Goal: Information Seeking & Learning: Learn about a topic

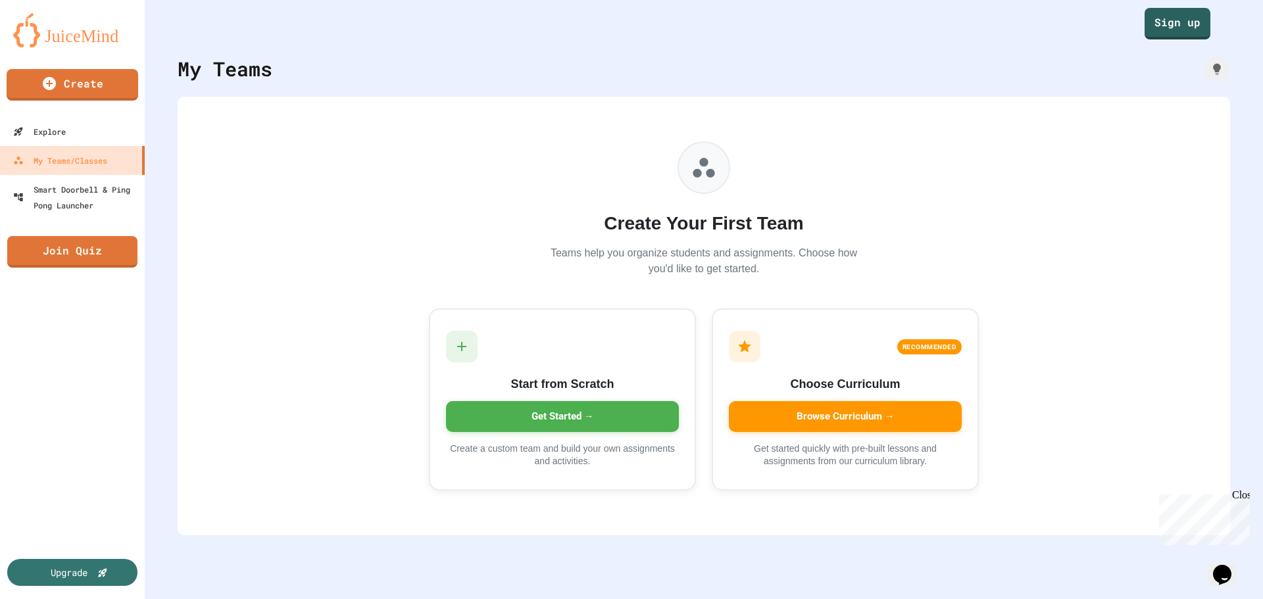
click at [1185, 41] on div "My Teams Create Your First Team Teams help you organize students and assignment…" at bounding box center [704, 299] width 1118 height 599
click at [1185, 30] on link "Sign up" at bounding box center [1177, 24] width 66 height 32
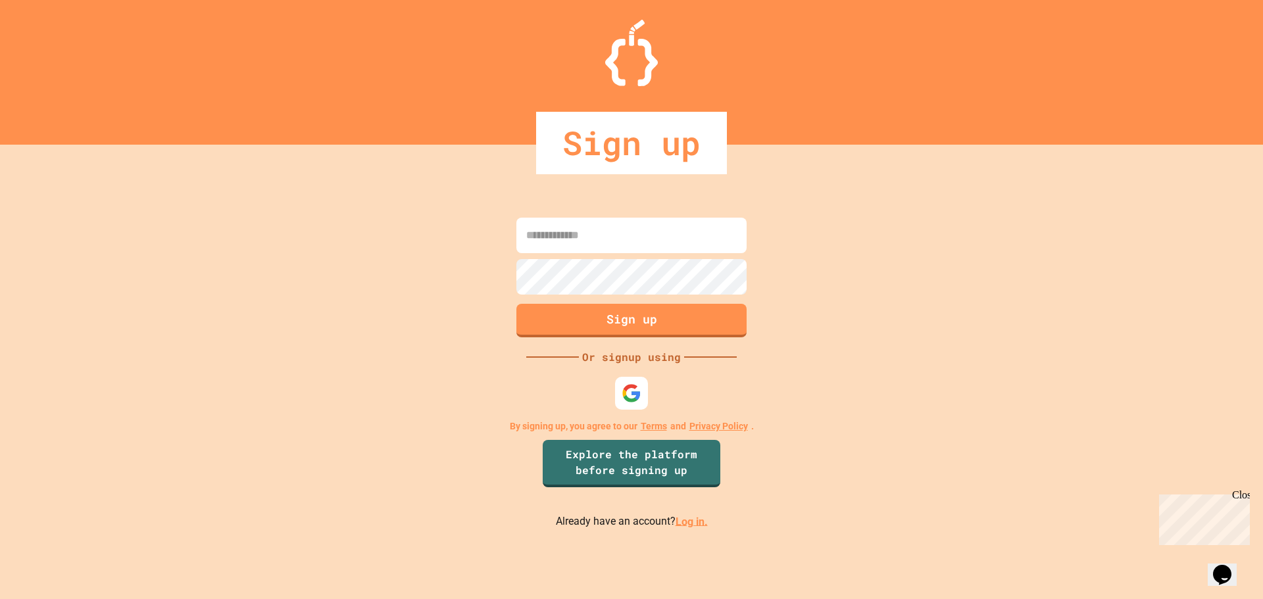
type input "**********"
click at [683, 523] on link "Log in." at bounding box center [691, 521] width 32 height 12
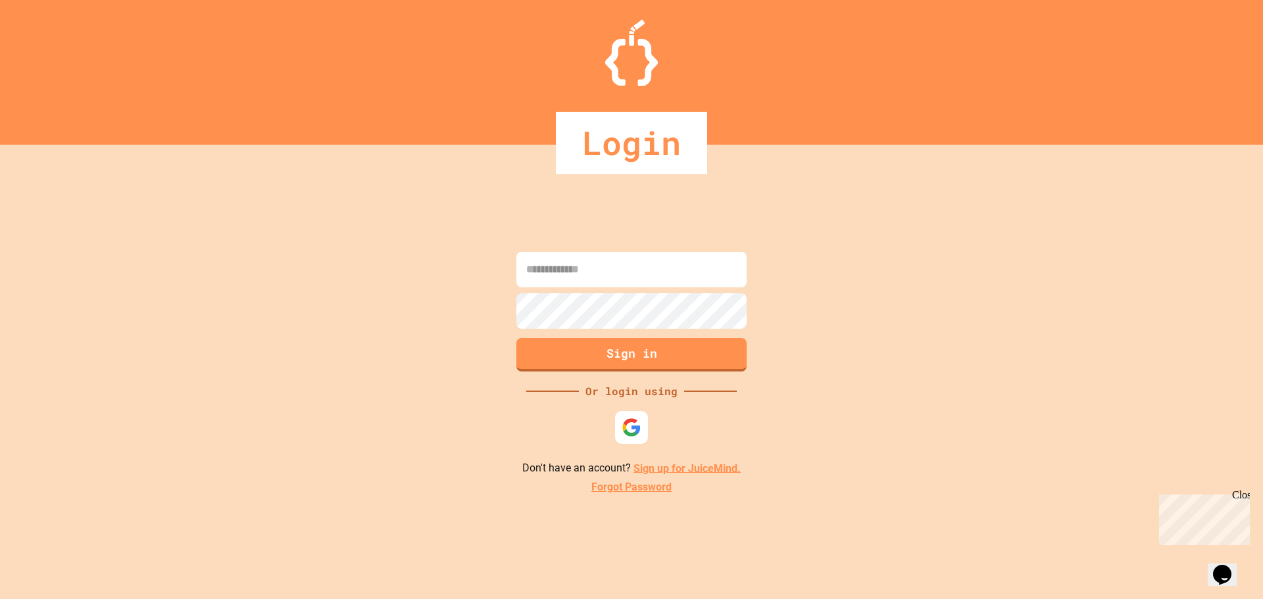
type input "**********"
click at [637, 351] on button "Sign in" at bounding box center [631, 353] width 235 height 34
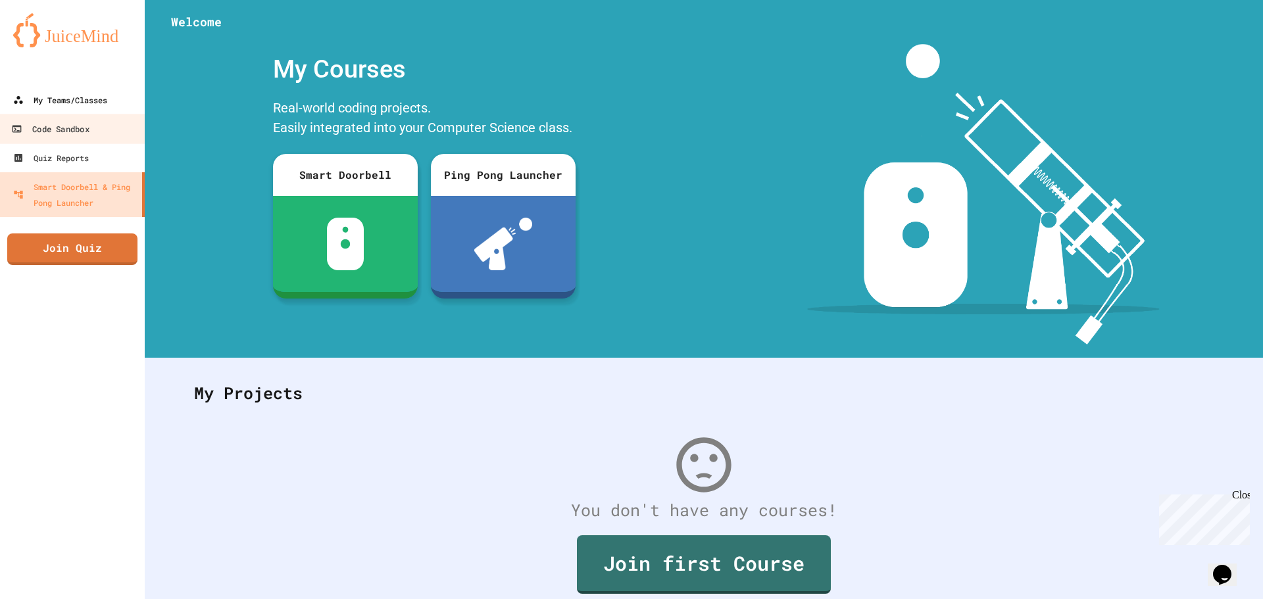
click at [105, 110] on link "My Teams/Classes" at bounding box center [72, 99] width 145 height 29
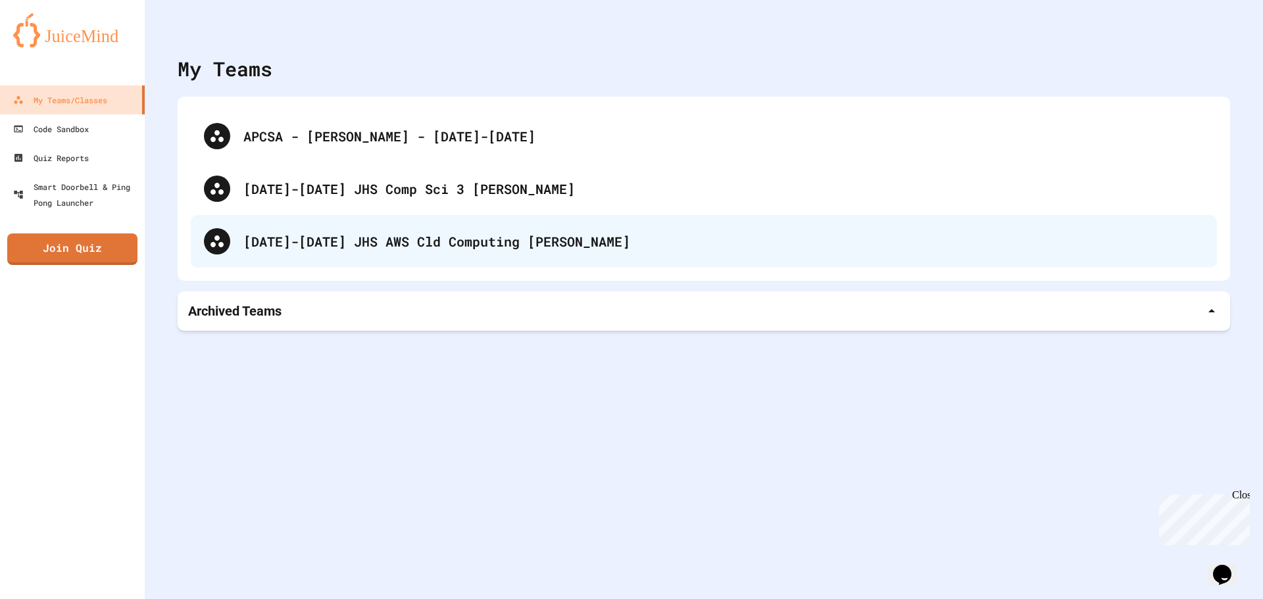
click at [328, 227] on div "[DATE]-[DATE] JHS AWS Cld Computing [PERSON_NAME]" at bounding box center [704, 241] width 1026 height 53
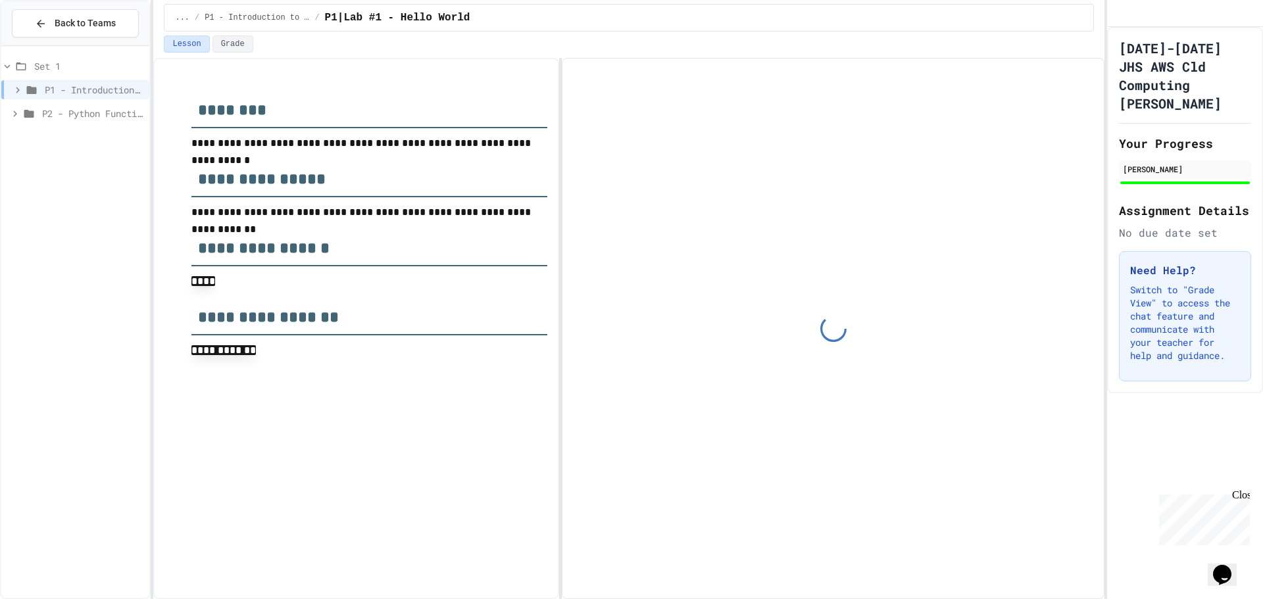
click at [94, 91] on span "P1 - Introduction to Python" at bounding box center [94, 90] width 99 height 14
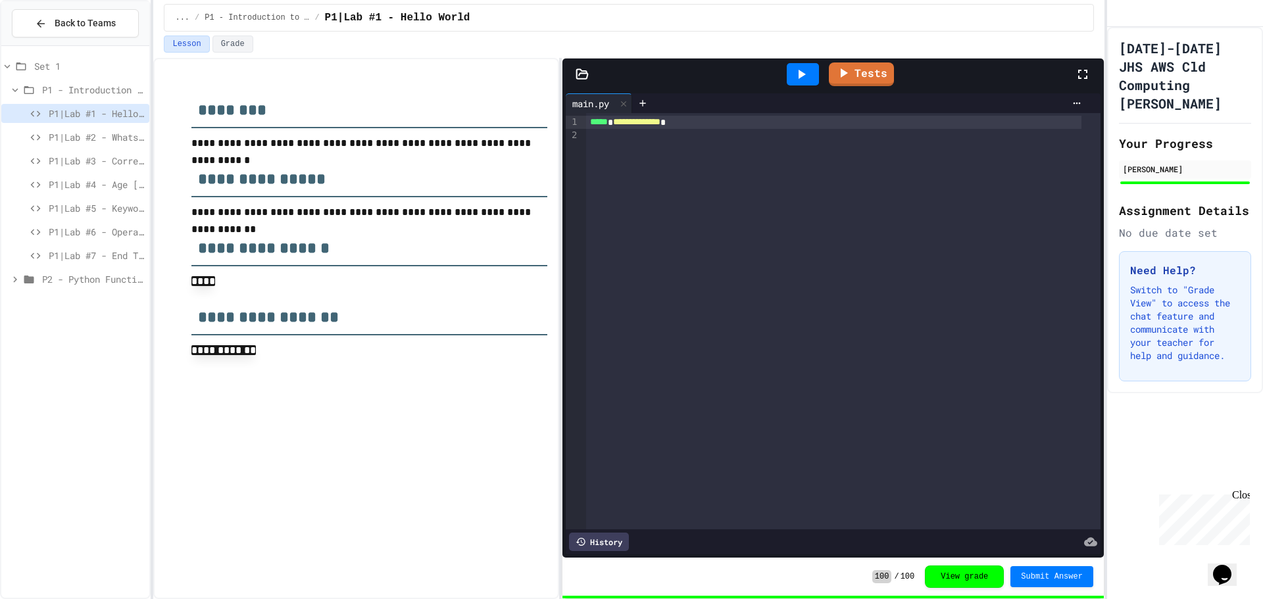
click at [89, 139] on span "P1|Lab #2 - Whats My Line" at bounding box center [96, 137] width 95 height 14
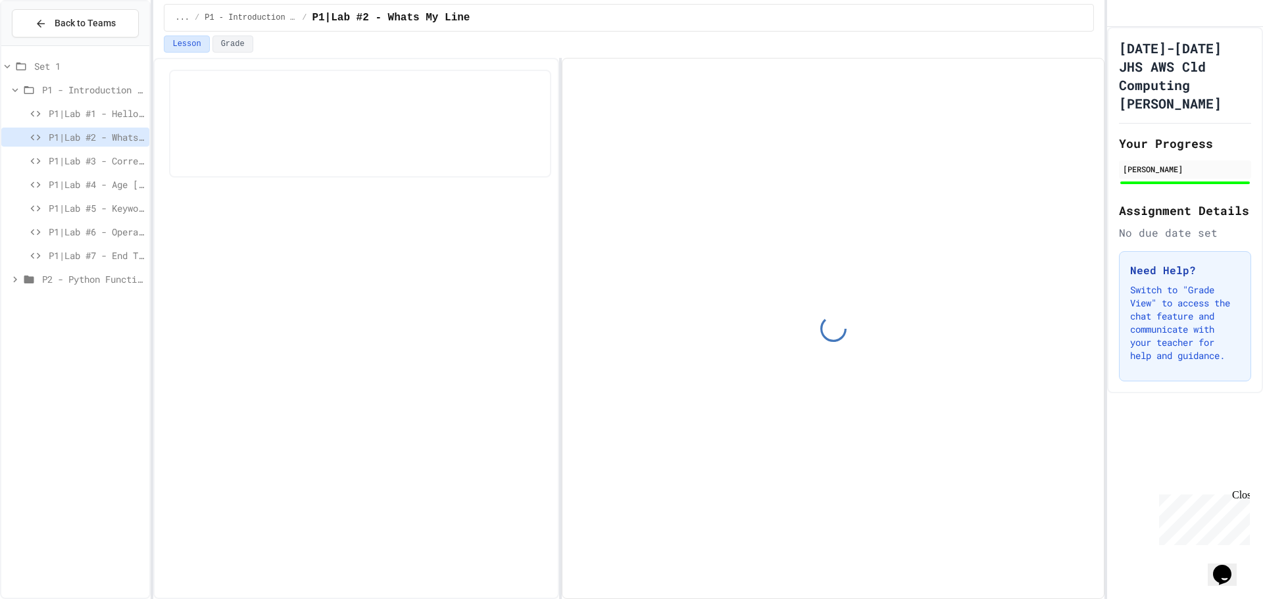
click at [105, 252] on span "P1|Lab #7 - End Time Calculation" at bounding box center [96, 256] width 95 height 14
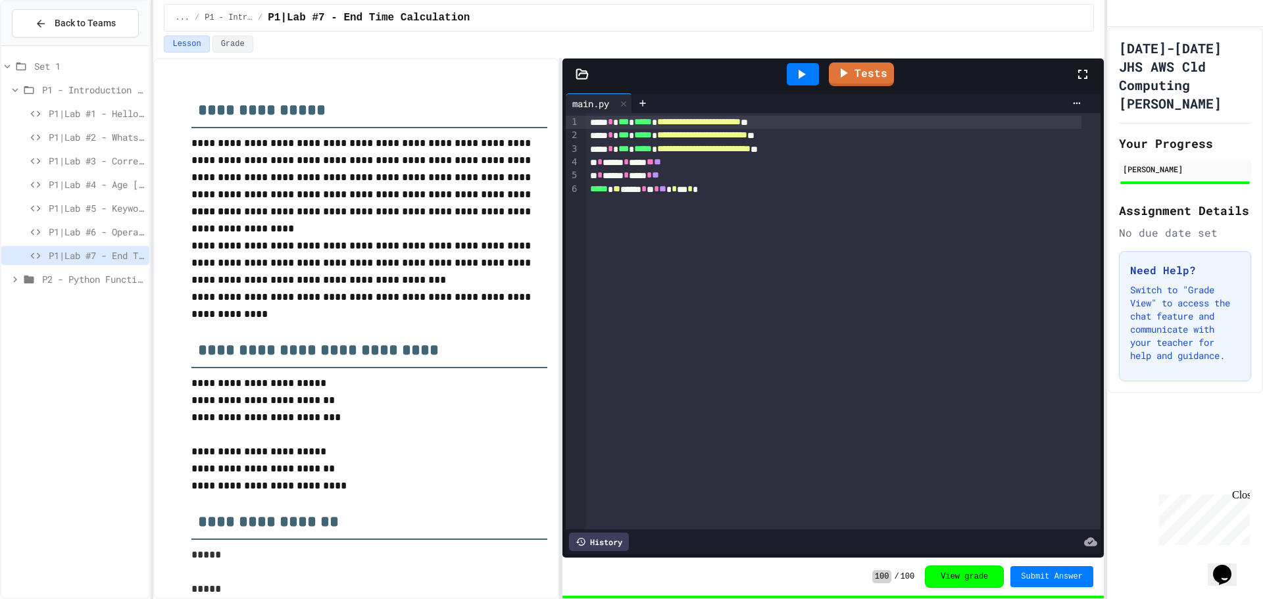
click at [101, 278] on span "P2 - Python Functions" at bounding box center [93, 279] width 102 height 14
click at [103, 306] on span "P2|Lab #1-Math Formulas" at bounding box center [96, 303] width 95 height 14
